Goal: Information Seeking & Learning: Find specific fact

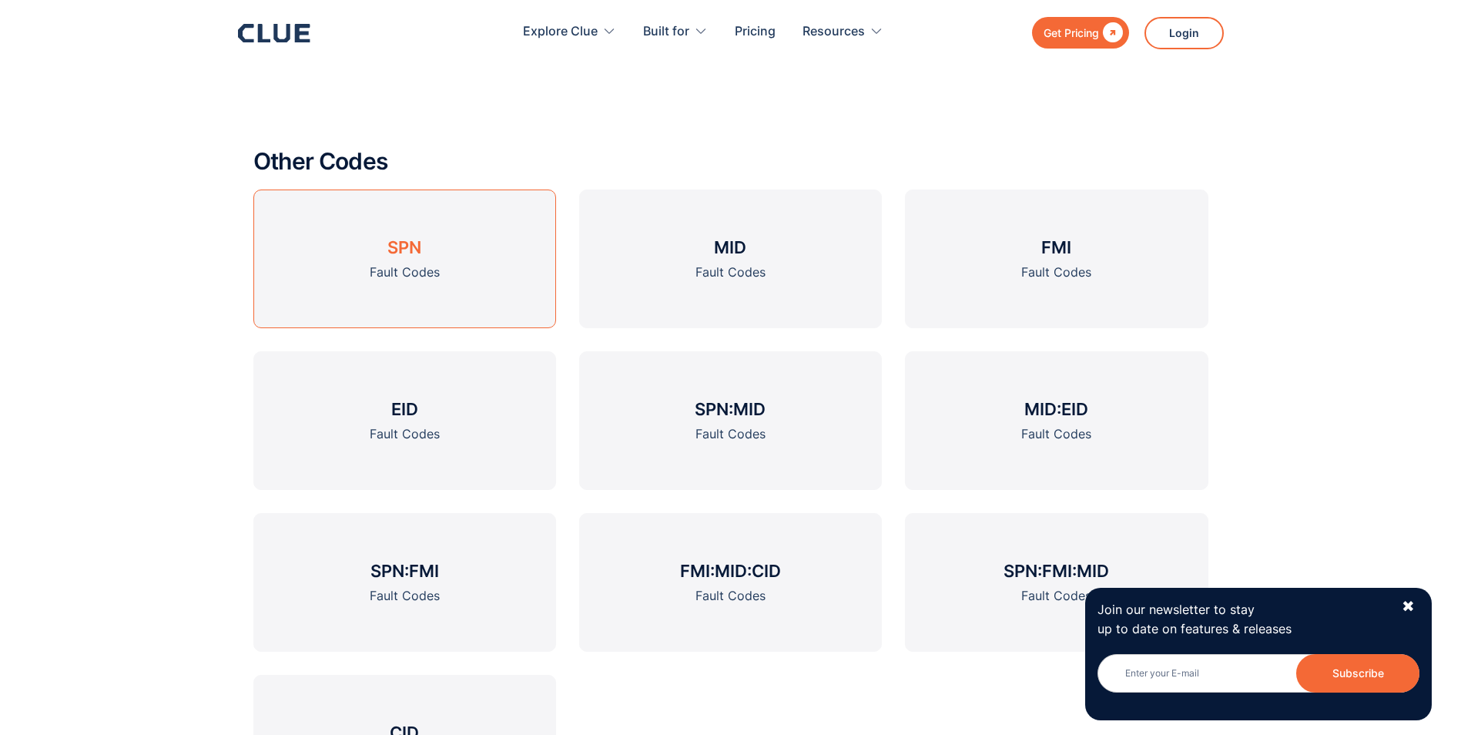
scroll to position [1965, 0]
click at [400, 260] on link "SPN Fault Codes" at bounding box center [404, 258] width 303 height 139
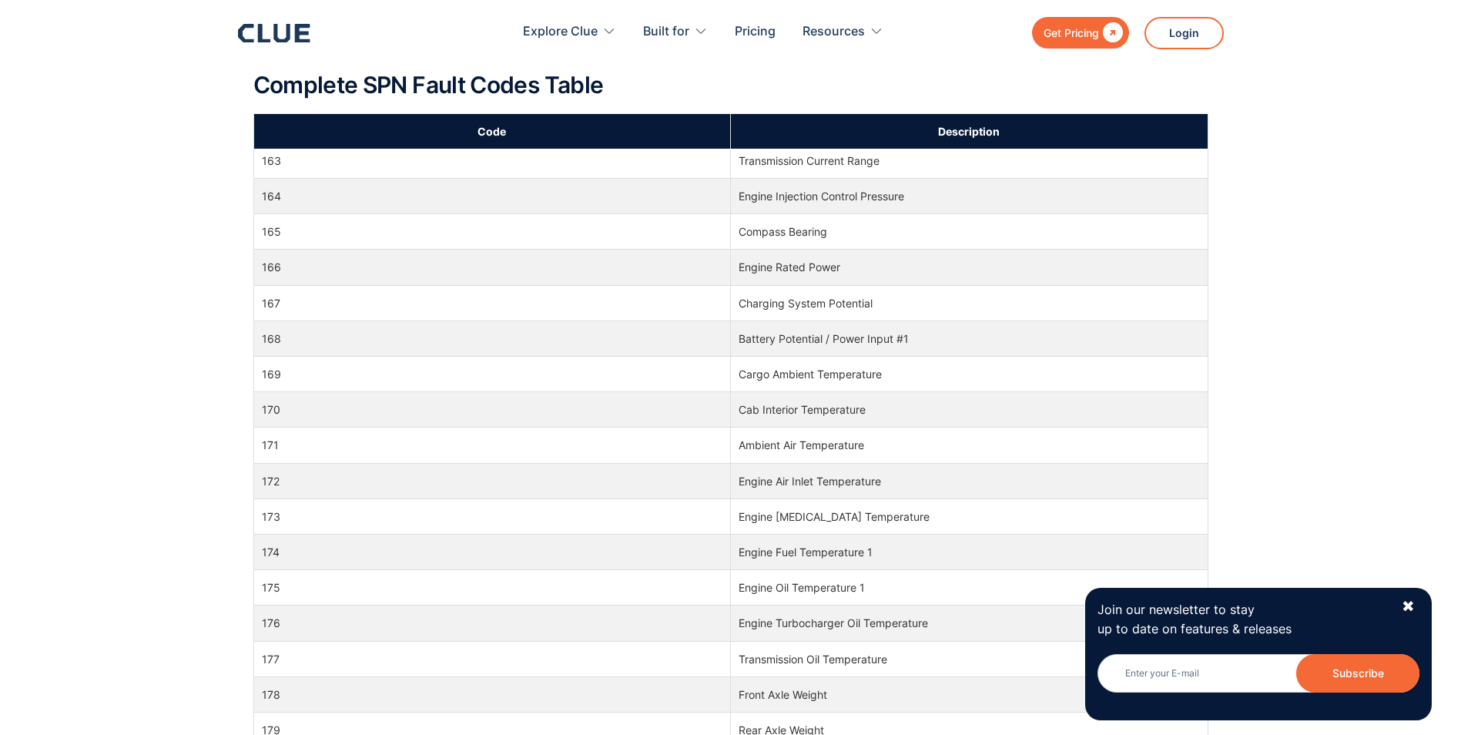
scroll to position [3866, 0]
click at [278, 553] on td "174" at bounding box center [492, 551] width 478 height 35
click at [796, 549] on td "Engine Fuel Temperature 1" at bounding box center [970, 551] width 478 height 35
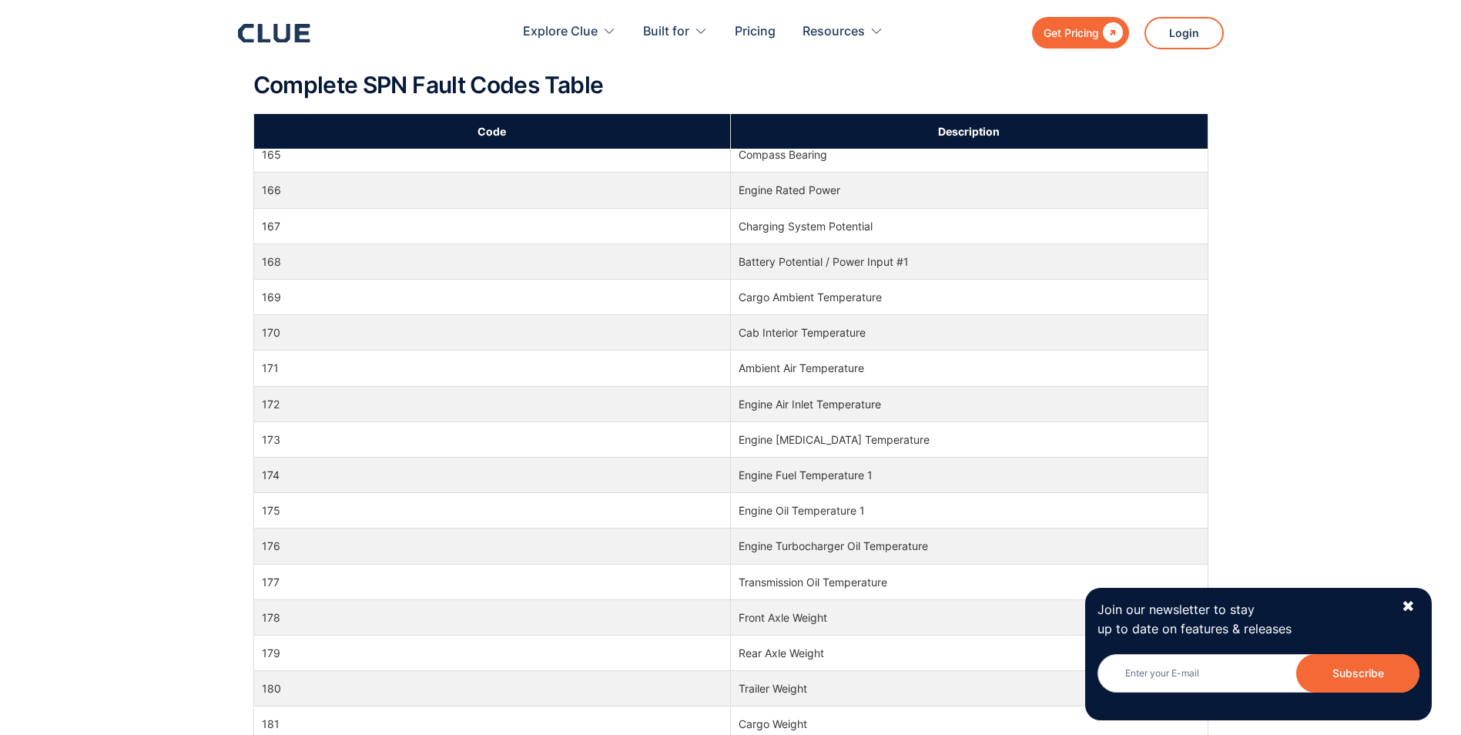
scroll to position [3943, 0]
click at [813, 471] on td "Engine Fuel Temperature 1" at bounding box center [970, 474] width 478 height 35
